Goal: Information Seeking & Learning: Find specific fact

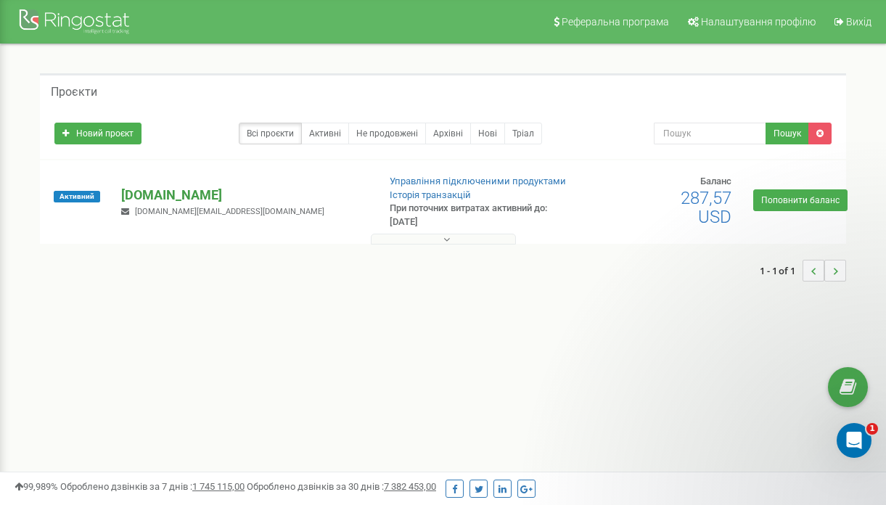
click at [180, 189] on p "[DOMAIN_NAME]" at bounding box center [243, 195] width 245 height 19
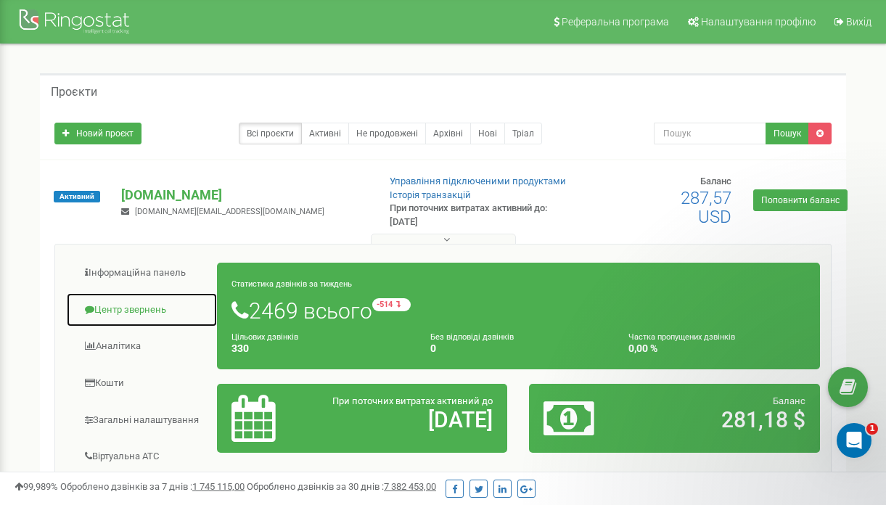
click at [142, 306] on link "Центр звернень" at bounding box center [142, 311] width 152 height 36
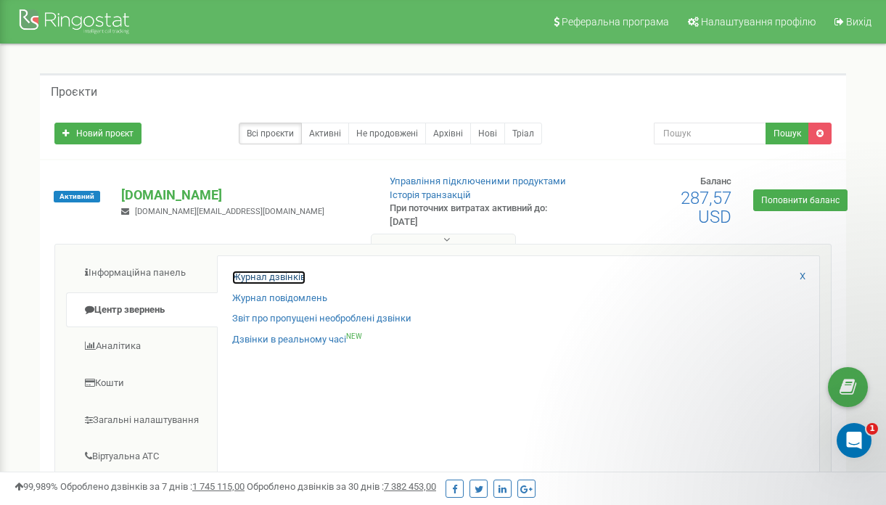
click at [289, 280] on link "Журнал дзвінків" at bounding box center [268, 278] width 73 height 14
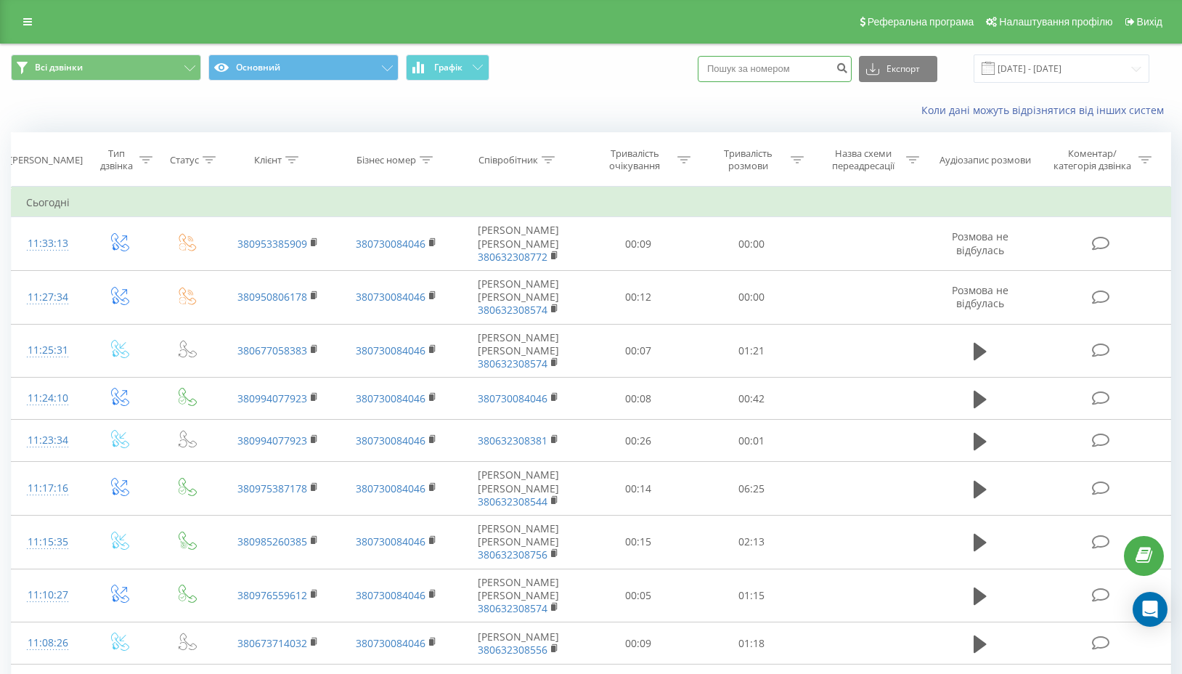
click at [821, 68] on input at bounding box center [775, 69] width 154 height 26
paste input "0630772223"
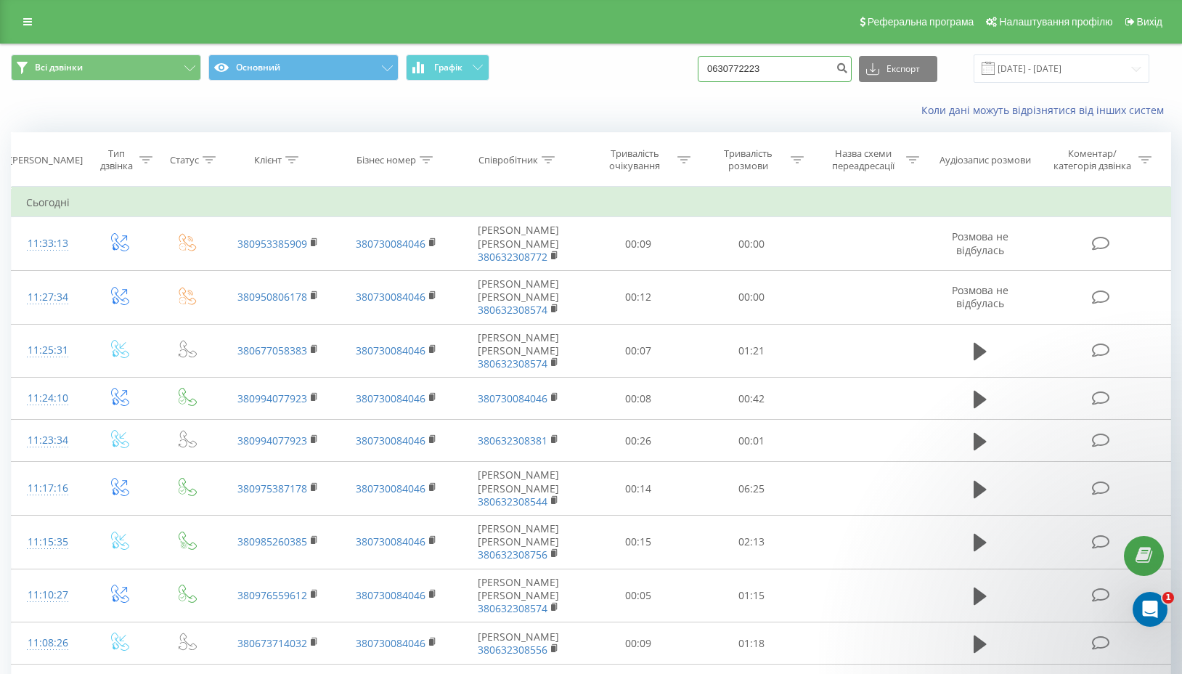
type input "0630772223"
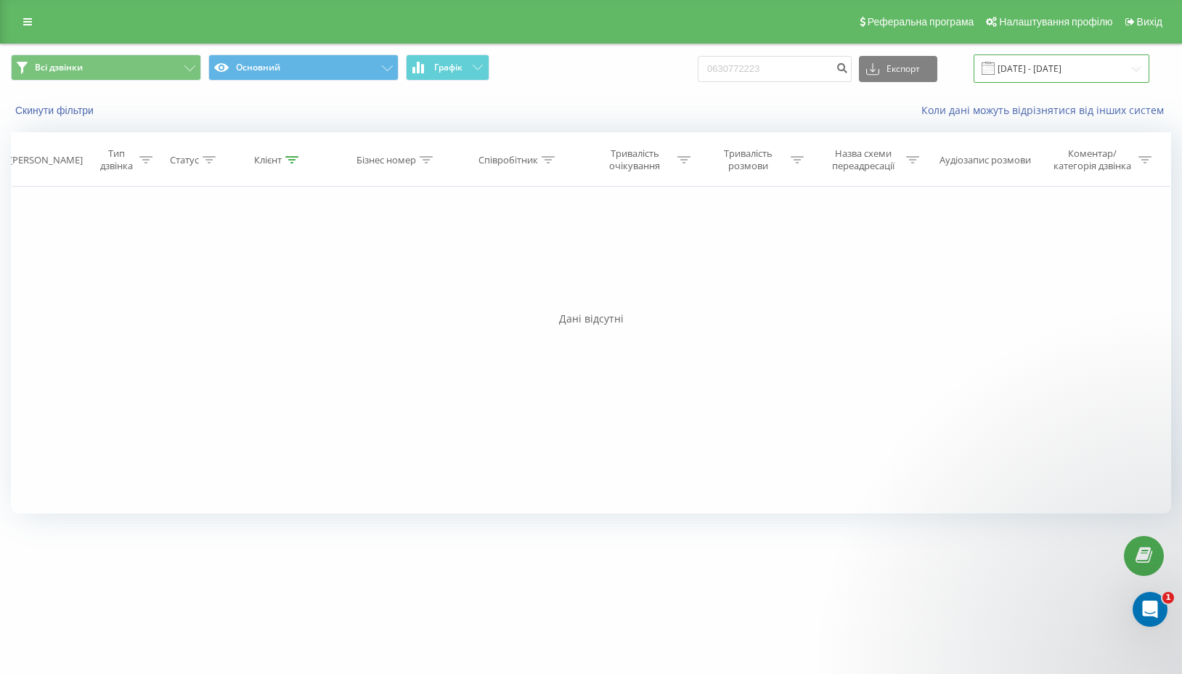
click at [1021, 65] on input "[DATE] - [DATE]" at bounding box center [1062, 68] width 176 height 28
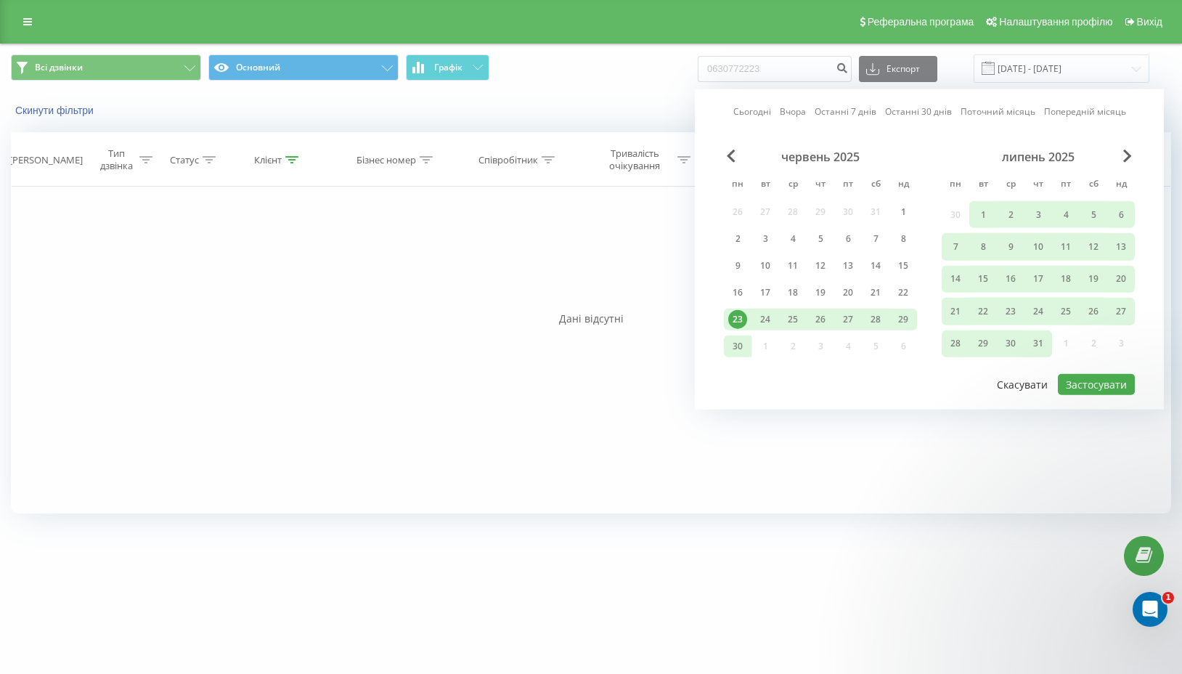
click at [1007, 379] on button "Скасувати" at bounding box center [1022, 384] width 67 height 21
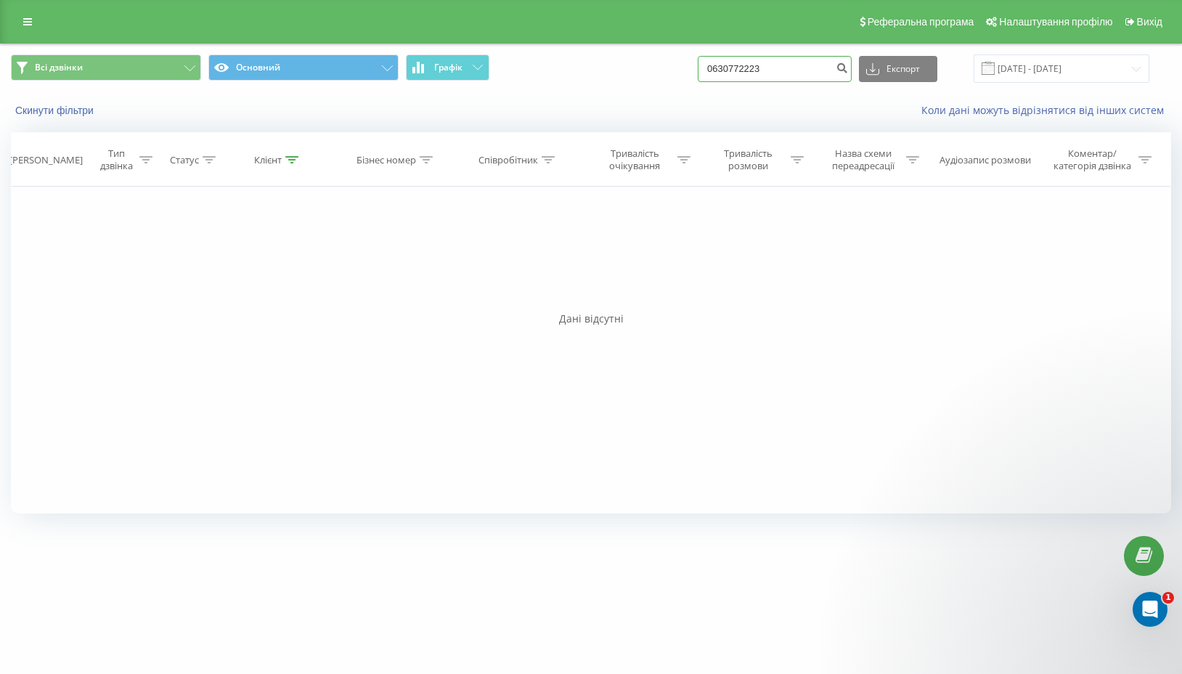
click at [809, 71] on input "0630772223" at bounding box center [775, 69] width 154 height 26
